Goal: Task Accomplishment & Management: Manage account settings

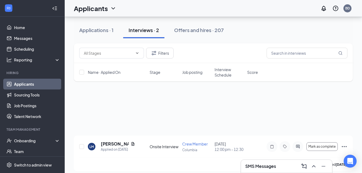
scroll to position [50, 0]
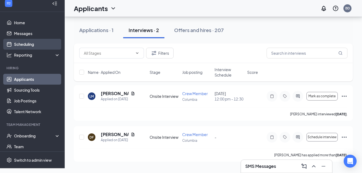
click at [35, 48] on link "Scheduling" at bounding box center [37, 44] width 46 height 11
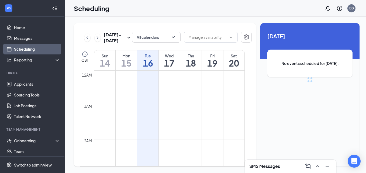
scroll to position [265, 0]
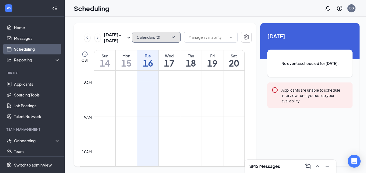
click at [161, 34] on button "Calendars (2)" at bounding box center [156, 37] width 48 height 11
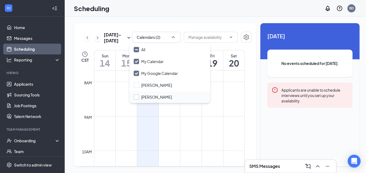
click at [137, 97] on input "[PERSON_NAME]" at bounding box center [153, 96] width 38 height 5
checkbox input "true"
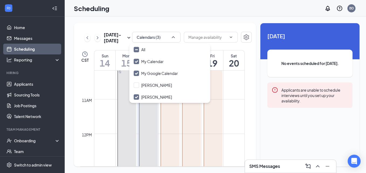
scroll to position [350, 0]
click at [138, 84] on input "[PERSON_NAME]" at bounding box center [153, 84] width 38 height 5
checkbox input "false"
checkbox input "true"
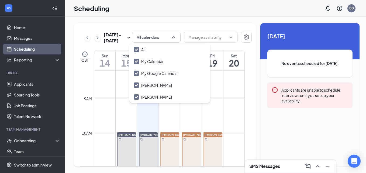
scroll to position [283, 0]
click at [170, 40] on icon "ChevronUp" at bounding box center [172, 36] width 5 height 5
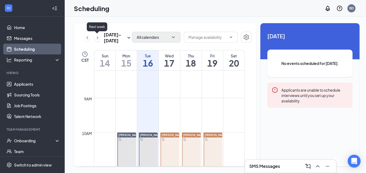
click at [97, 37] on icon "ChevronRight" at bounding box center [97, 37] width 5 height 6
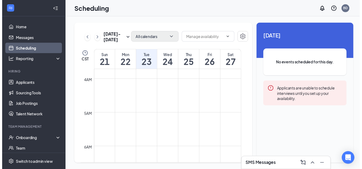
scroll to position [128, 0]
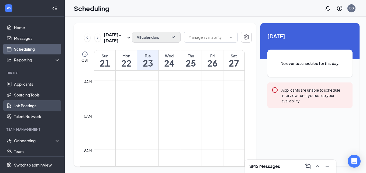
click at [32, 106] on link "Job Postings" at bounding box center [37, 105] width 46 height 11
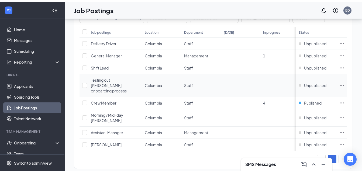
scroll to position [40, 0]
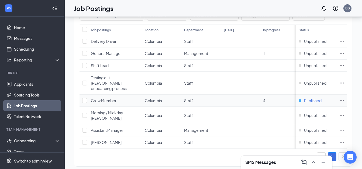
click at [321, 98] on span "Published" at bounding box center [313, 100] width 18 height 5
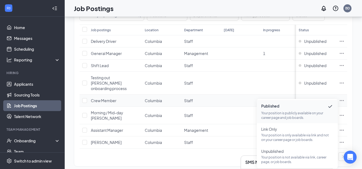
click at [105, 98] on span "Crew Member" at bounding box center [104, 100] width 26 height 5
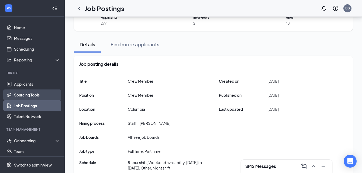
click at [24, 96] on link "Sourcing Tools" at bounding box center [37, 94] width 46 height 11
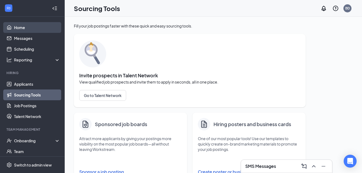
click at [22, 26] on link "Home" at bounding box center [37, 27] width 46 height 11
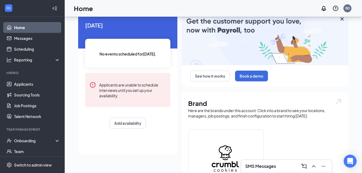
scroll to position [20, 0]
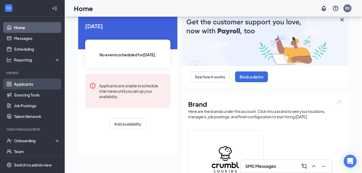
click at [31, 87] on link "Applicants" at bounding box center [37, 84] width 46 height 11
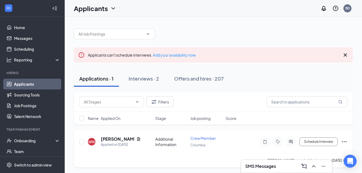
scroll to position [1, 0]
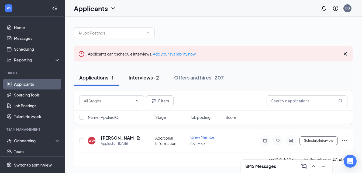
click at [136, 78] on div "Interviews · 2" at bounding box center [143, 77] width 30 height 7
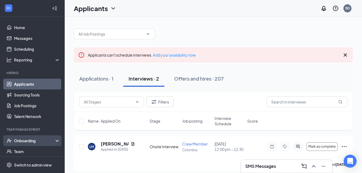
click at [21, 138] on div "Onboarding" at bounding box center [34, 140] width 41 height 5
click at [22, 149] on link "Overview" at bounding box center [37, 151] width 46 height 11
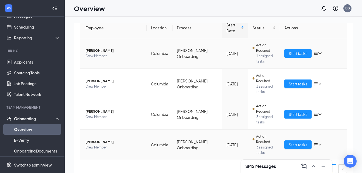
scroll to position [109, 0]
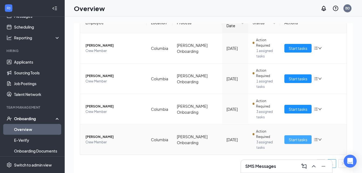
click at [291, 141] on span "Start tasks" at bounding box center [297, 140] width 19 height 6
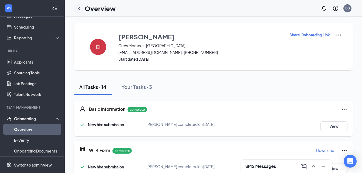
click at [79, 6] on icon "ChevronLeft" at bounding box center [79, 8] width 6 height 6
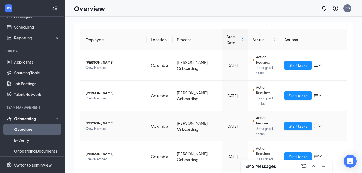
scroll to position [109, 0]
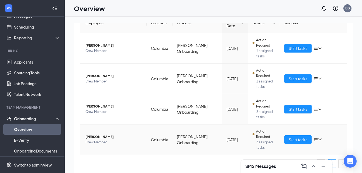
click at [90, 137] on span "[PERSON_NAME]" at bounding box center [113, 136] width 57 height 5
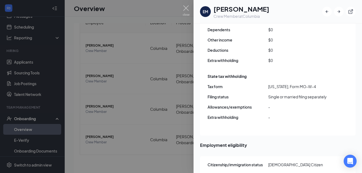
scroll to position [561, 0]
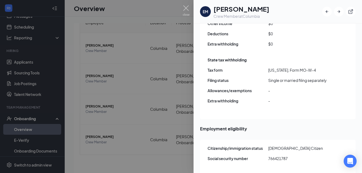
click at [184, 5] on div at bounding box center [181, 86] width 362 height 173
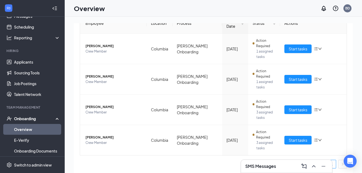
scroll to position [109, 0]
